Goal: Task Accomplishment & Management: Use online tool/utility

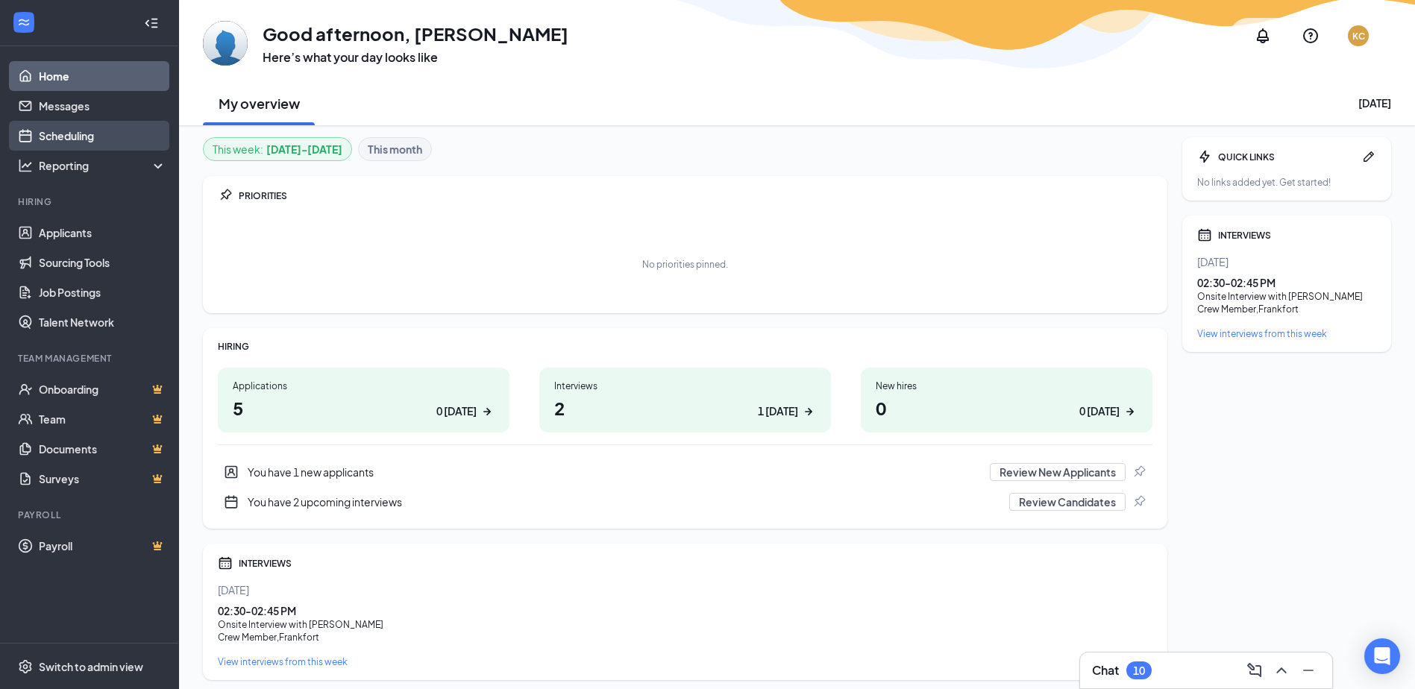
click at [60, 143] on link "Scheduling" at bounding box center [103, 136] width 128 height 30
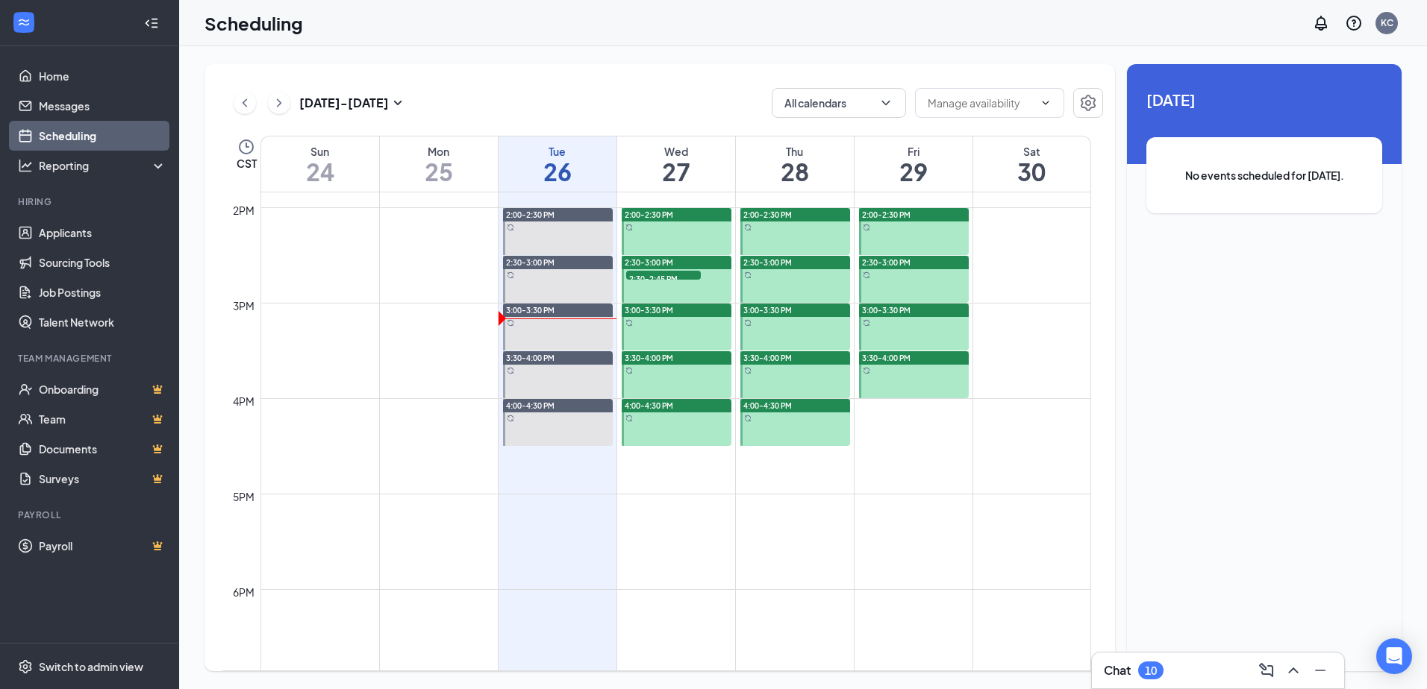
scroll to position [1330, 0]
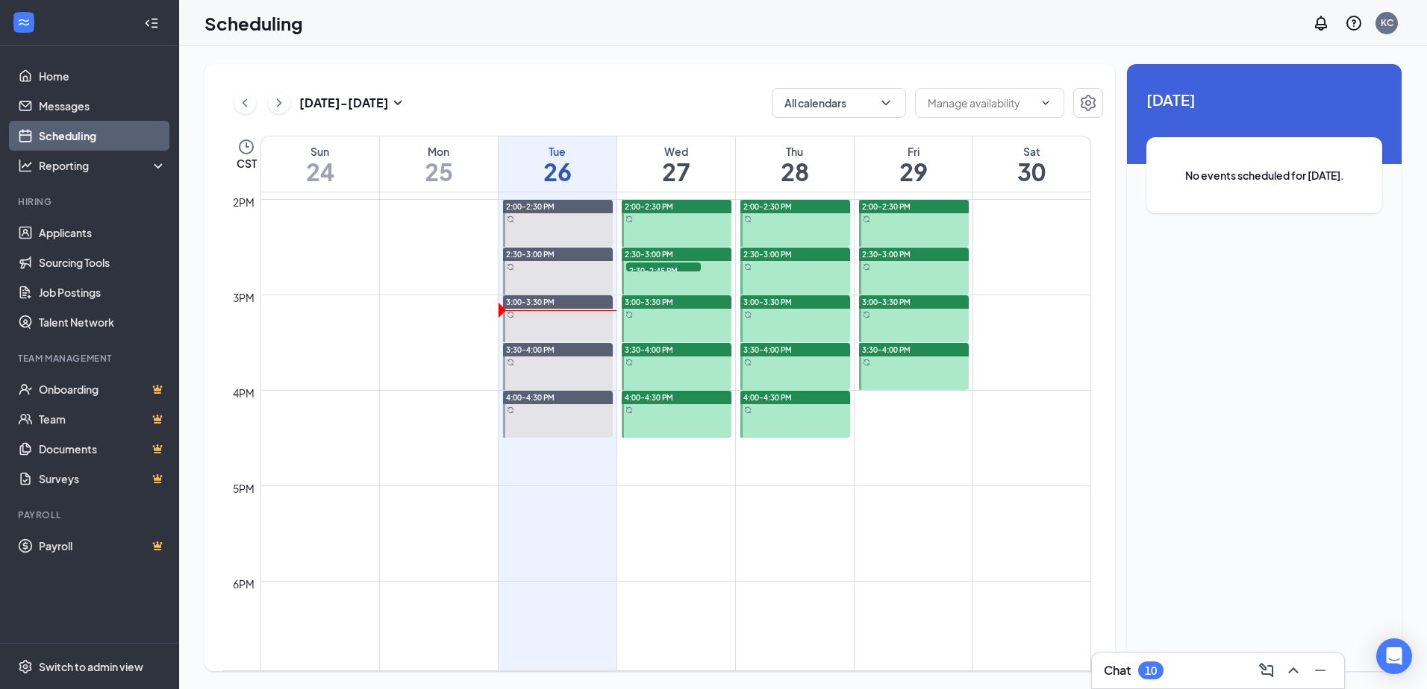
click at [674, 263] on span "2:30-2:45 PM" at bounding box center [663, 270] width 75 height 15
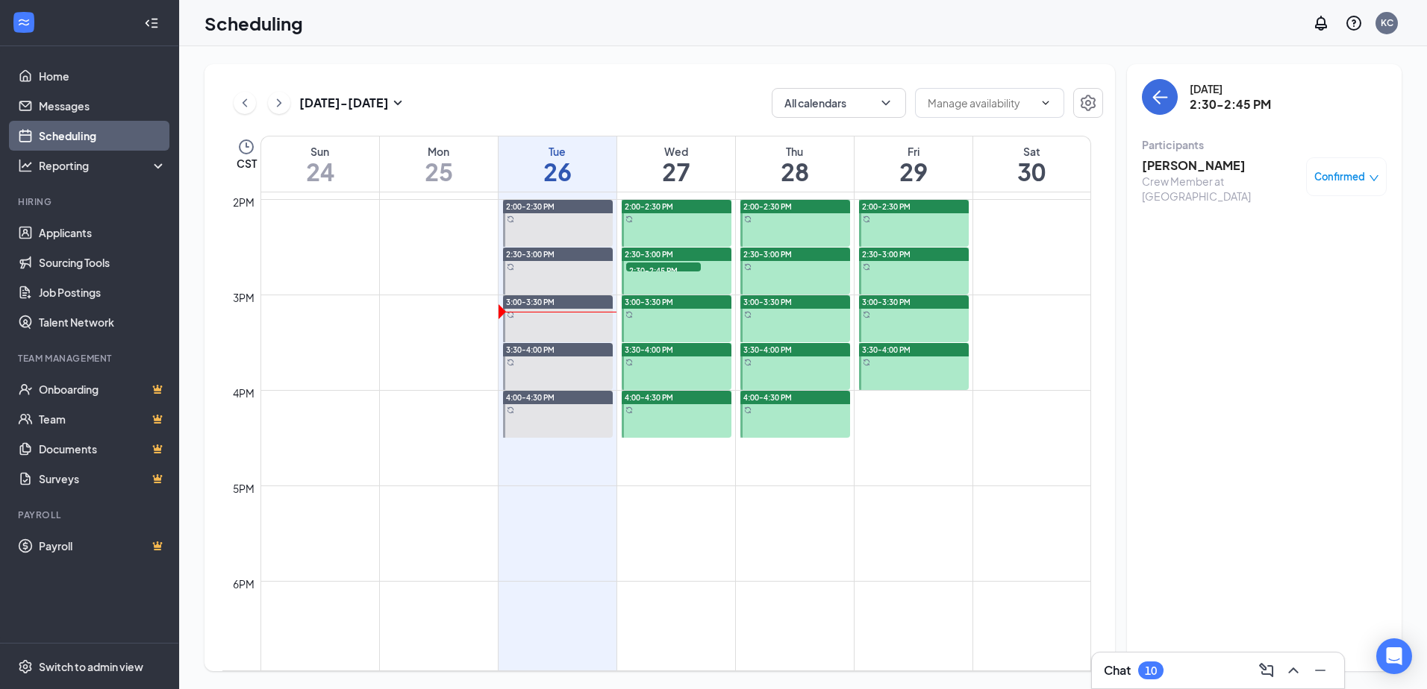
click at [266, 96] on div "[DATE] - [DATE]" at bounding box center [320, 103] width 173 height 30
click at [273, 98] on icon "ChevronRight" at bounding box center [279, 103] width 15 height 18
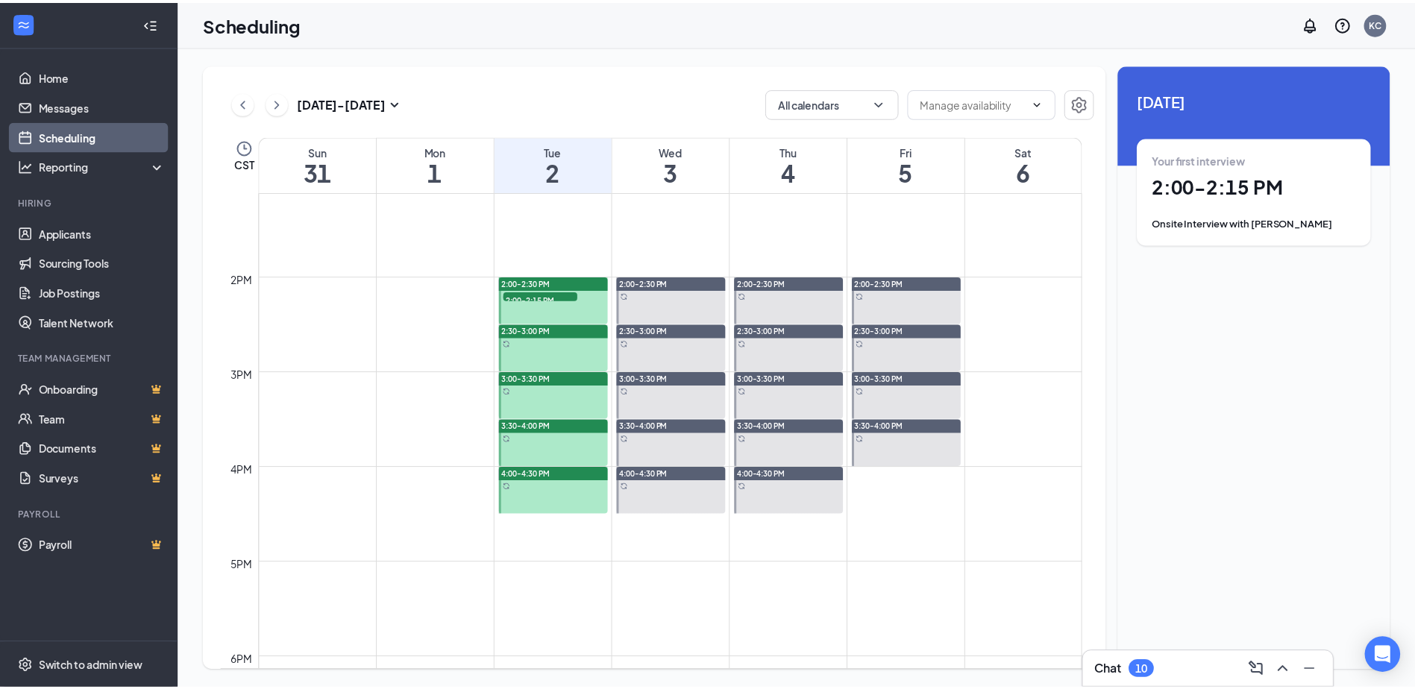
scroll to position [1256, 0]
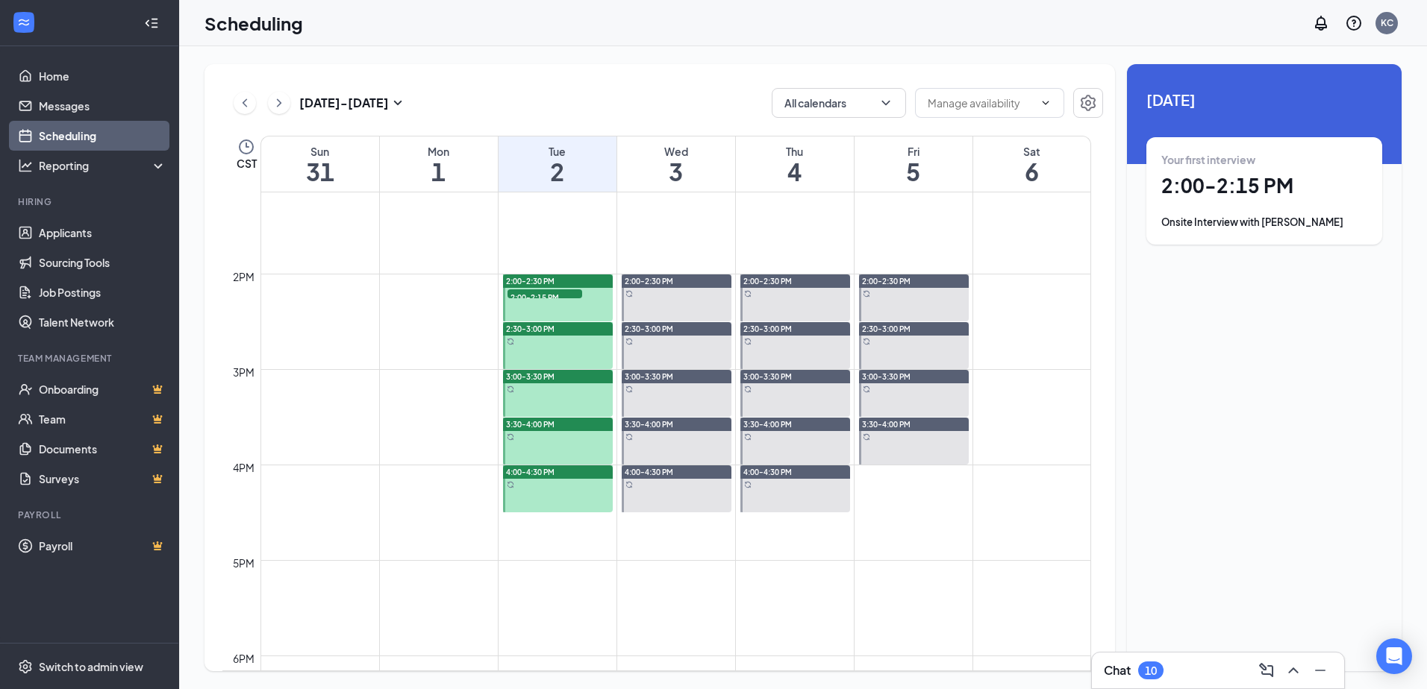
click at [548, 292] on span "2:00-2:15 PM" at bounding box center [544, 297] width 75 height 15
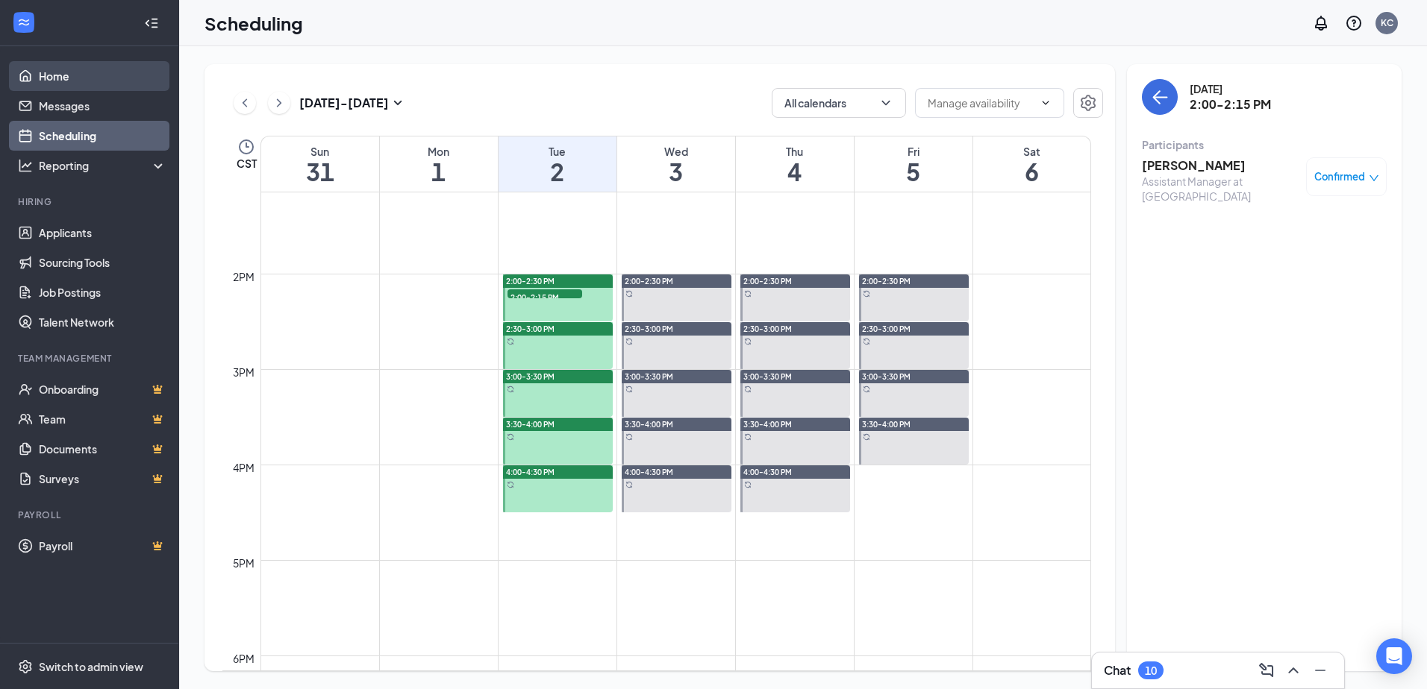
click at [67, 84] on link "Home" at bounding box center [103, 76] width 128 height 30
